Goal: Find specific page/section: Find specific page/section

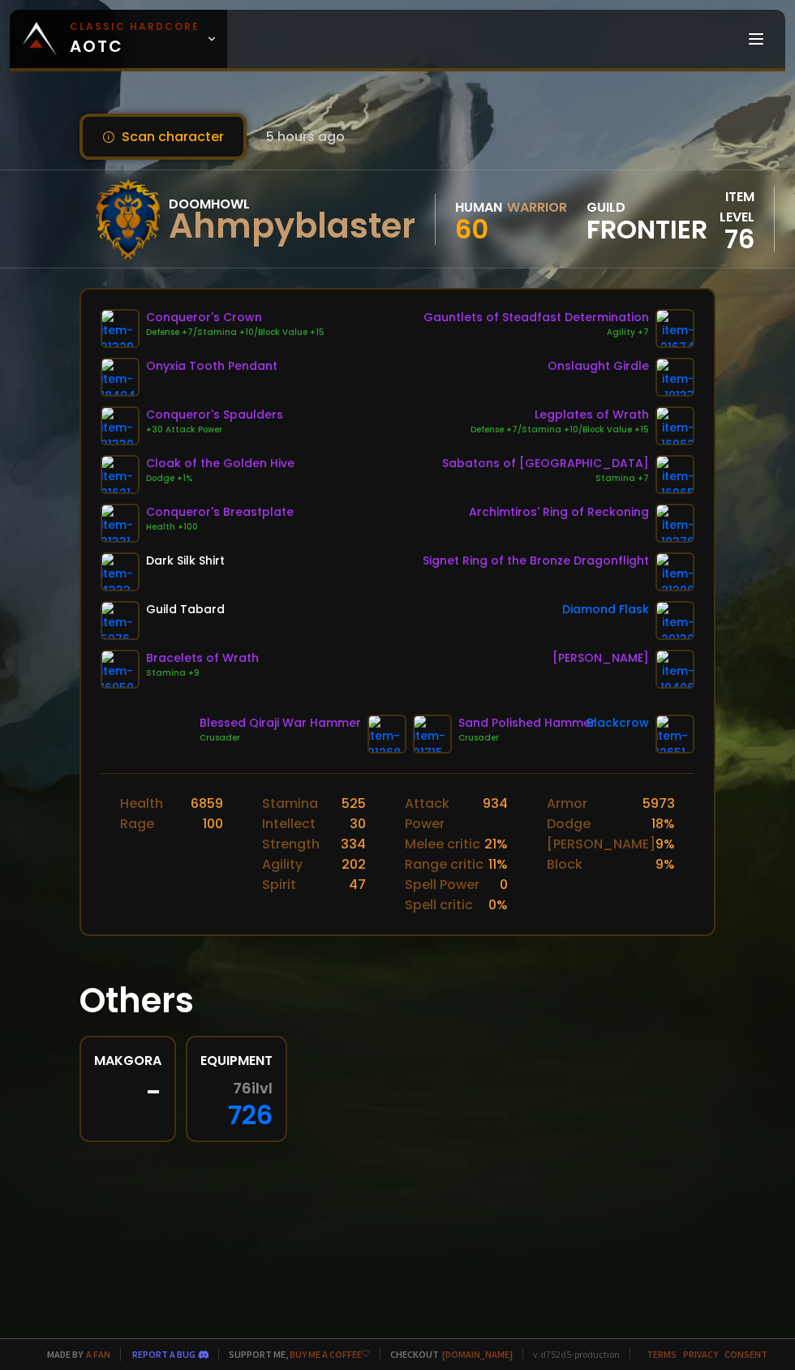
click at [206, 39] on icon at bounding box center [211, 38] width 11 height 11
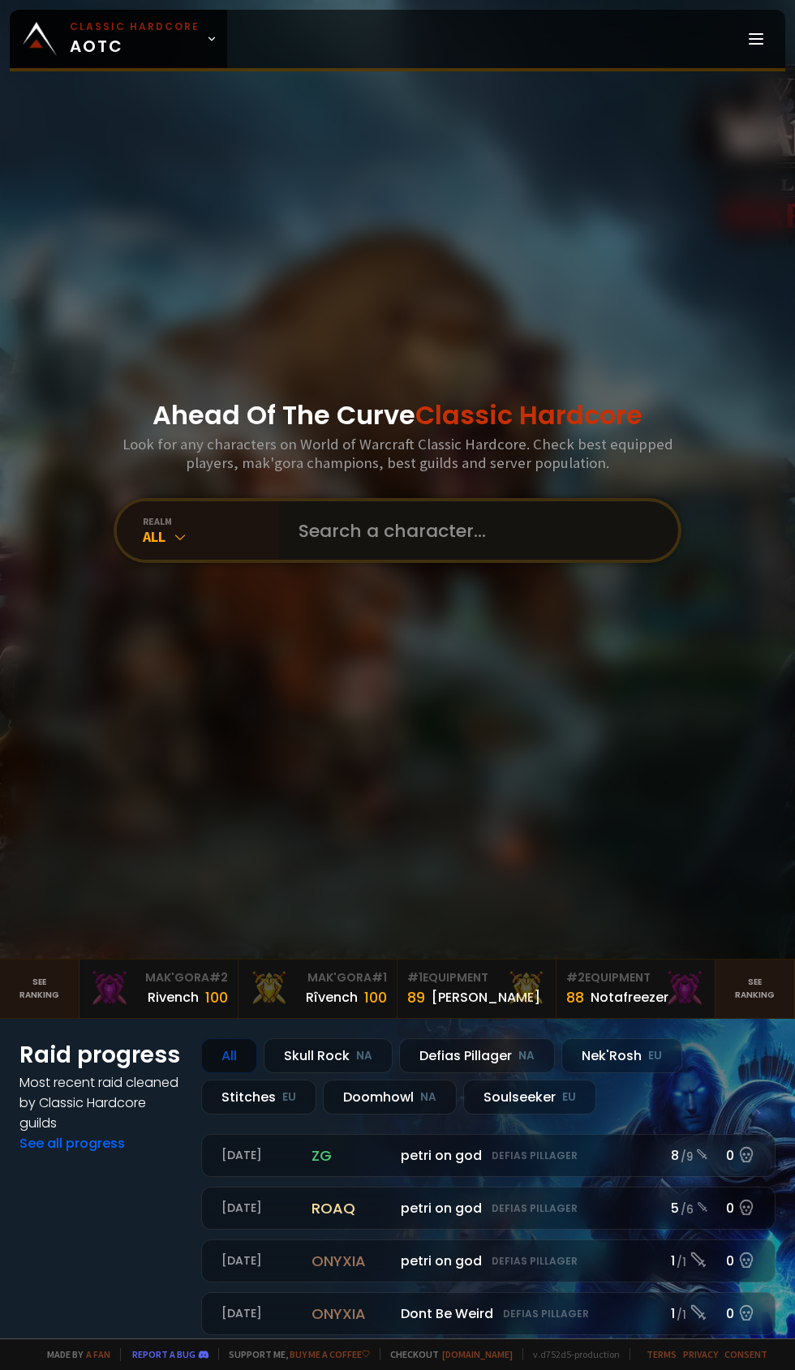
click at [402, 560] on input "text" at bounding box center [474, 530] width 370 height 58
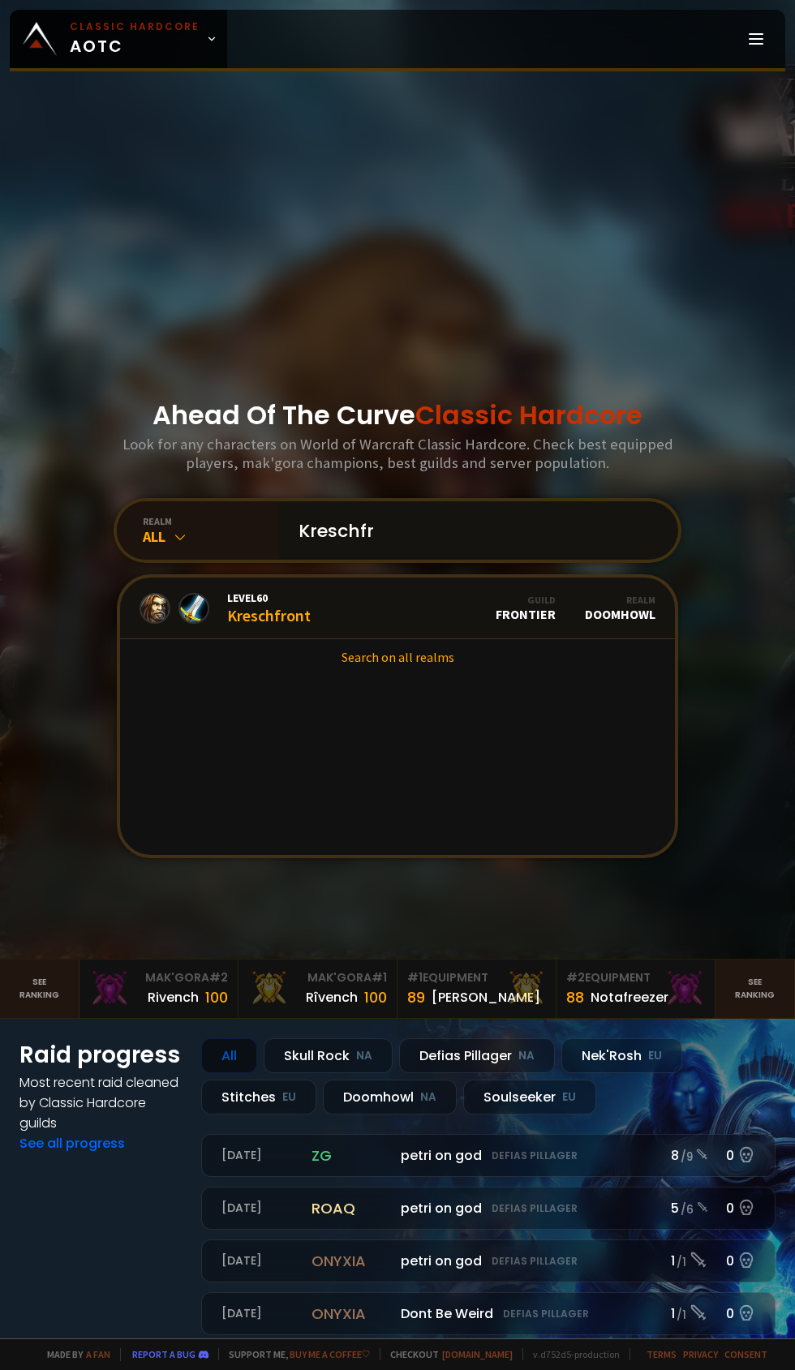
type input "Kreschfr"
click at [304, 605] on span "Level 60" at bounding box center [269, 598] width 84 height 15
